Goal: Find specific page/section: Find specific page/section

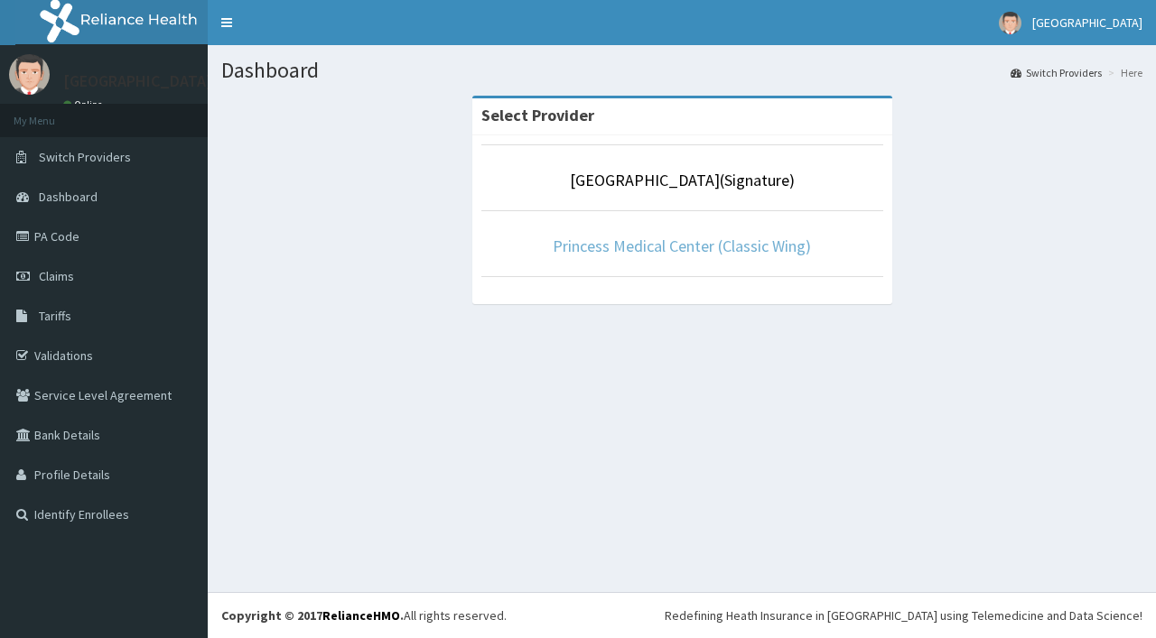
click at [650, 246] on link "Princess Medical Center (Classic Wing)" at bounding box center [681, 246] width 258 height 21
